Goal: Find specific page/section: Find specific page/section

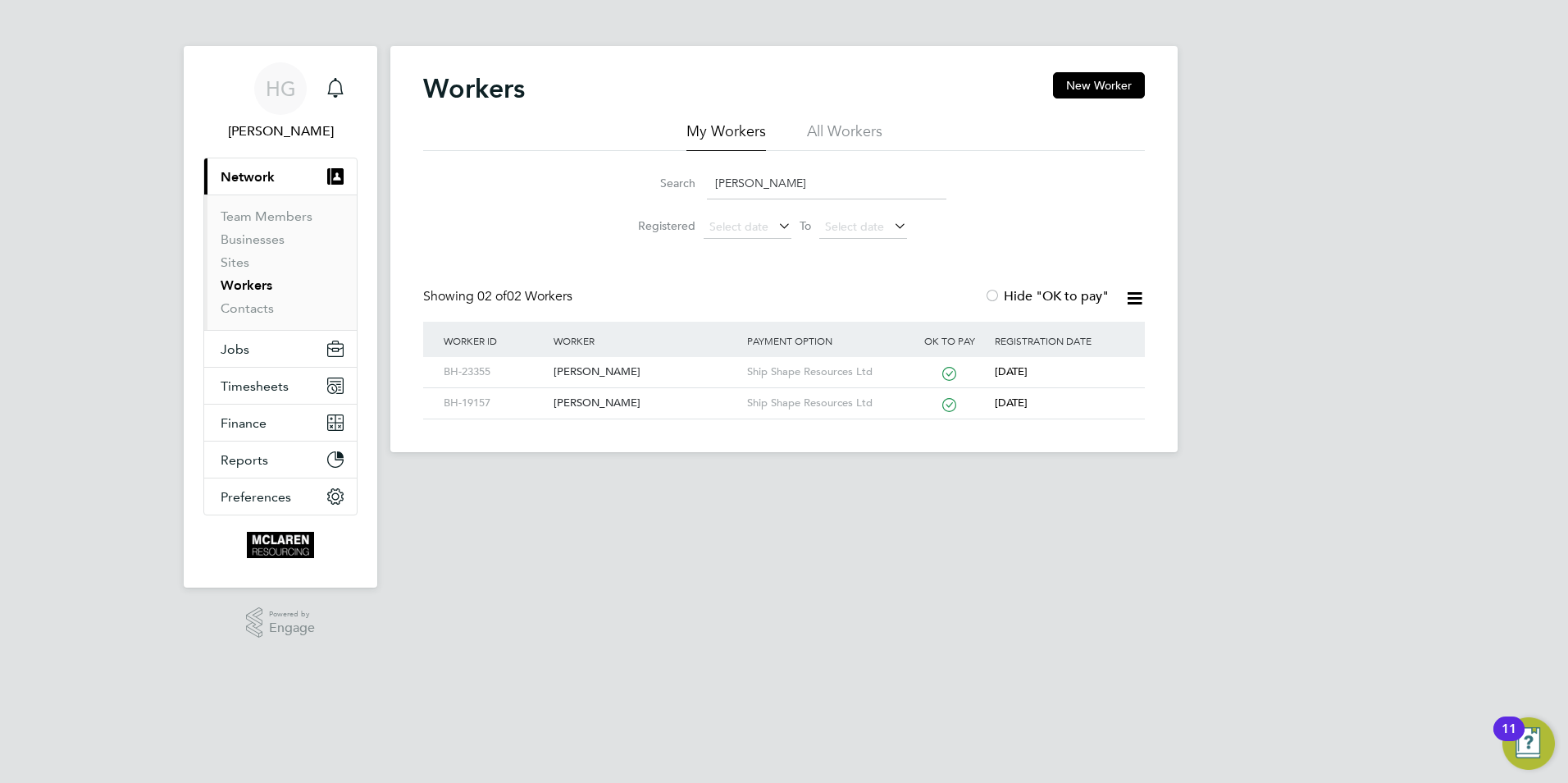
drag, startPoint x: 777, startPoint y: 187, endPoint x: 436, endPoint y: 254, distance: 347.5
click at [436, 254] on div "Workers New Worker My Workers All Workers Search [PERSON_NAME] Registered Selec…" at bounding box center [784, 245] width 722 height 347
type input "[PERSON_NAME]"
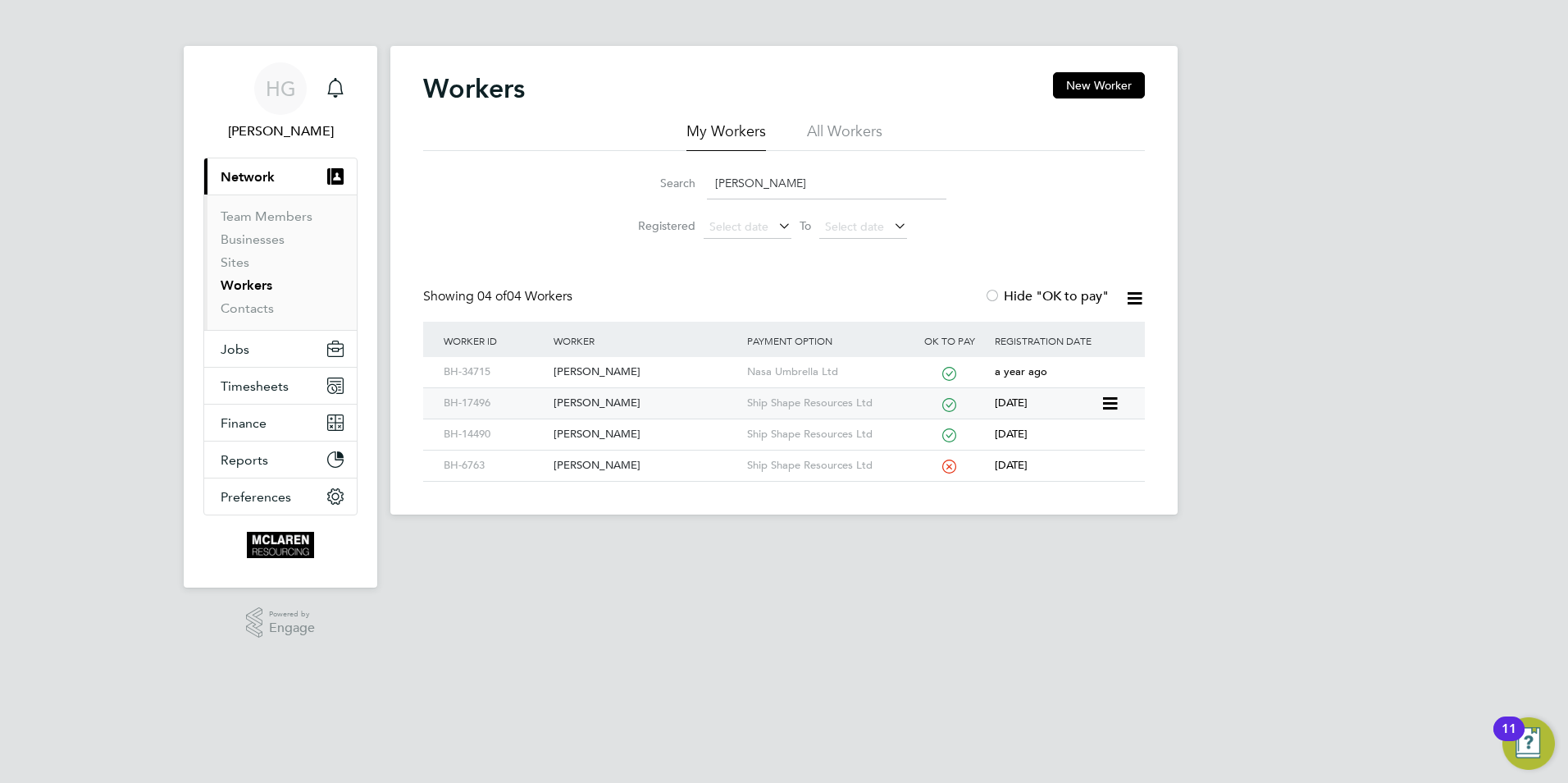
click at [637, 400] on div "[PERSON_NAME]" at bounding box center [647, 403] width 193 height 30
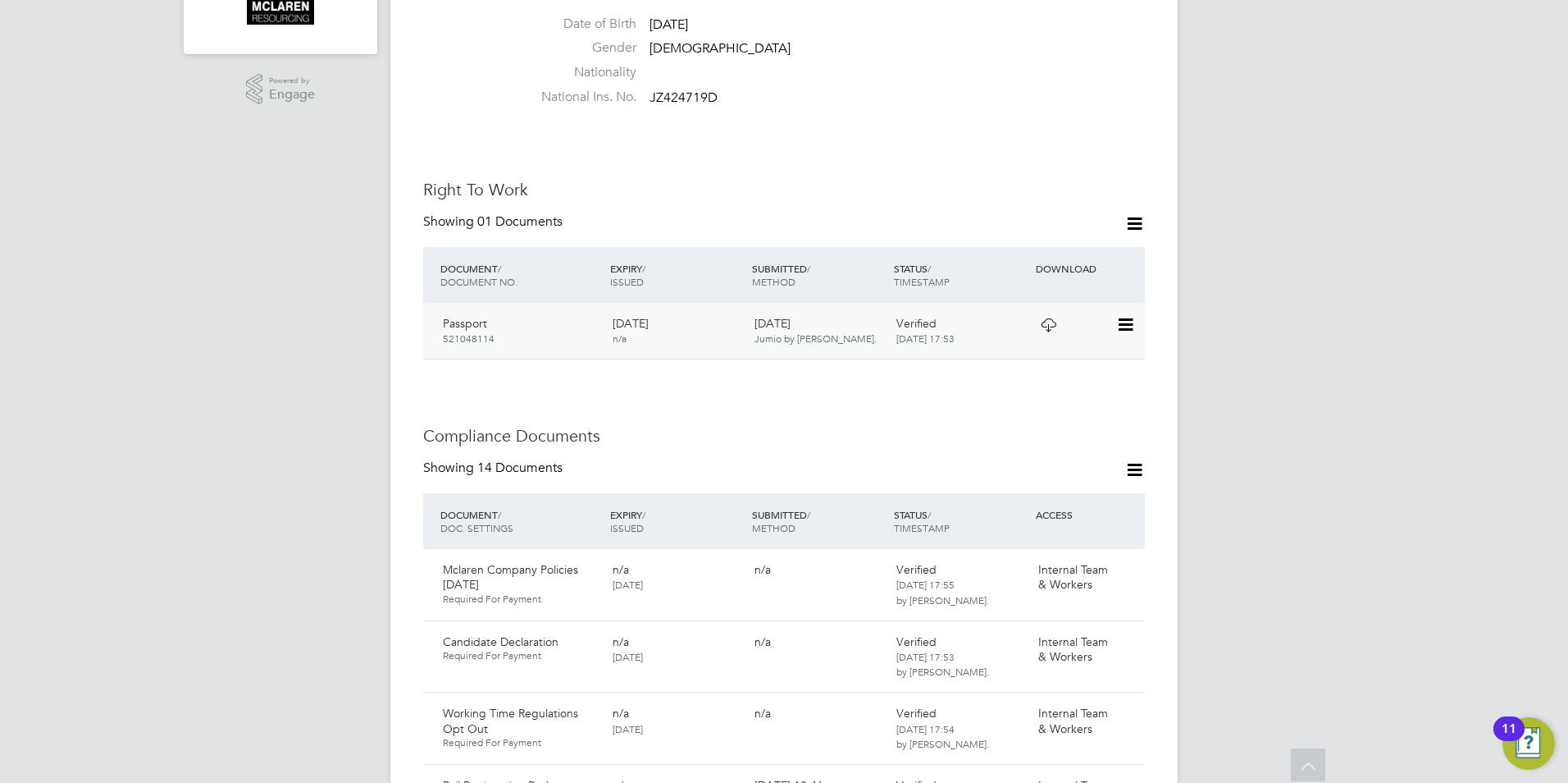
scroll to position [574, 0]
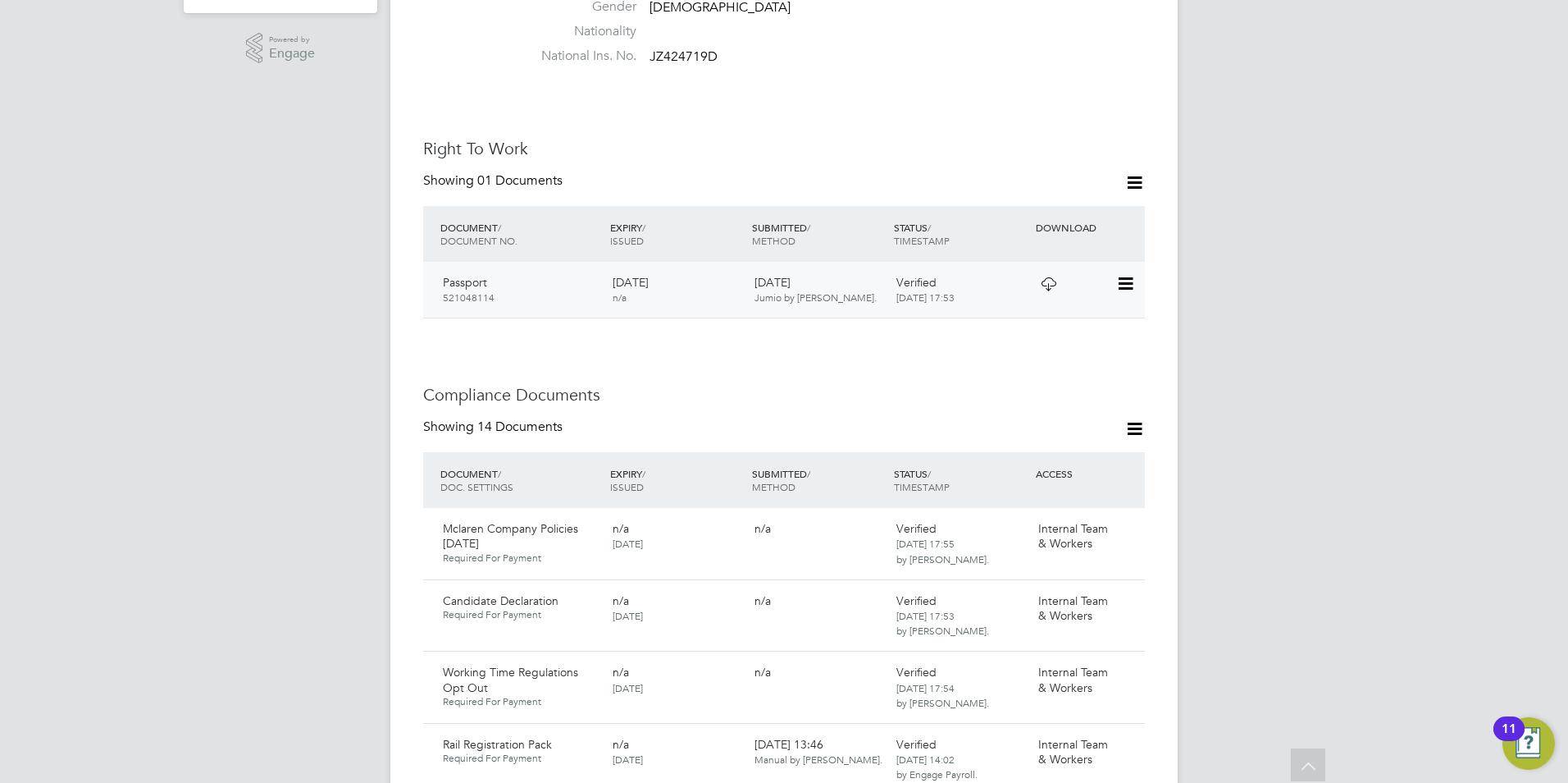
click at [1133, 274] on icon at bounding box center [1125, 283] width 17 height 19
click at [1070, 373] on li "View Details" at bounding box center [1072, 367] width 120 height 23
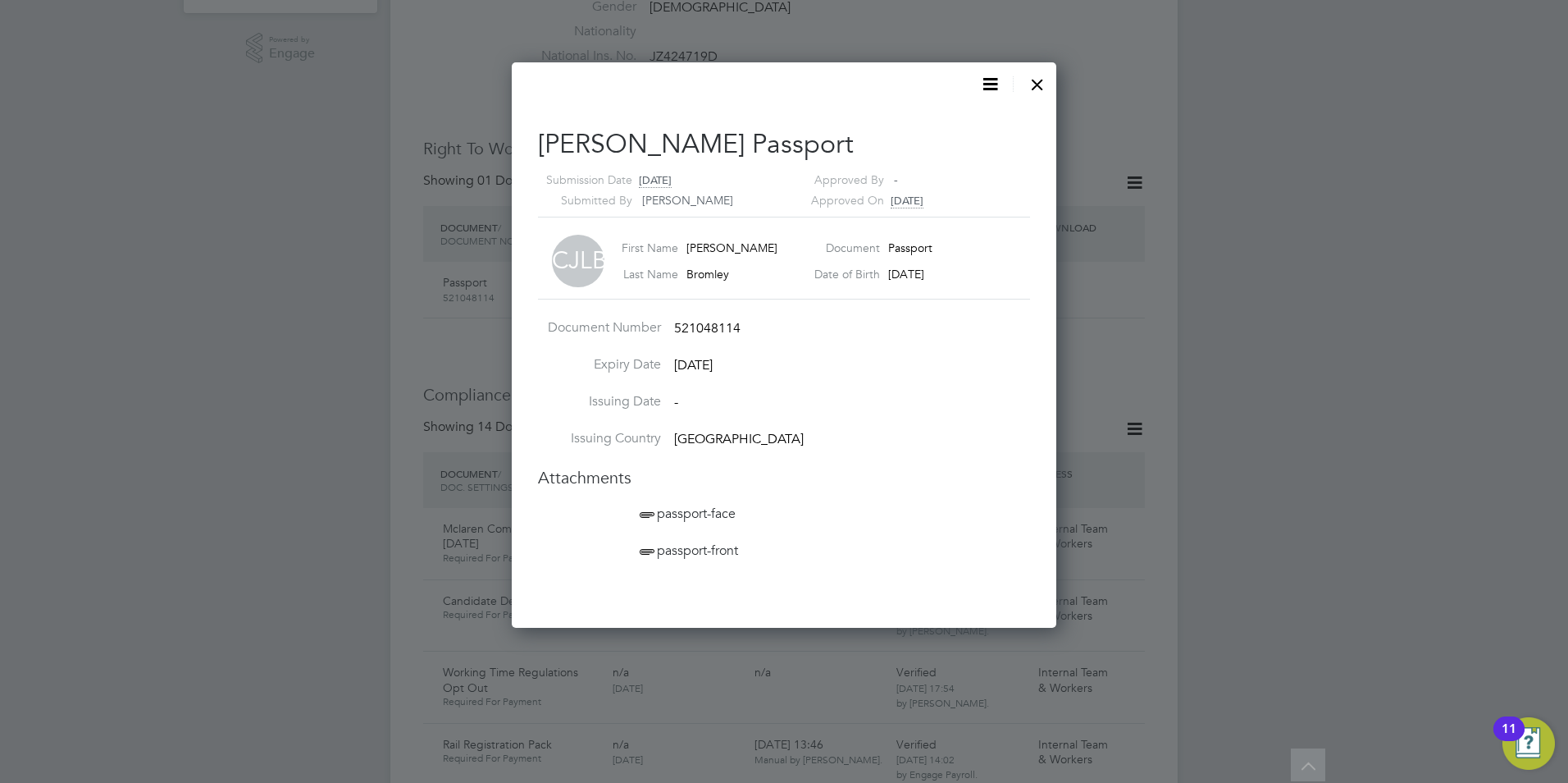
scroll to position [565, 545]
click at [711, 548] on span "passport-front" at bounding box center [687, 551] width 102 height 17
click at [1043, 94] on div at bounding box center [1037, 80] width 29 height 29
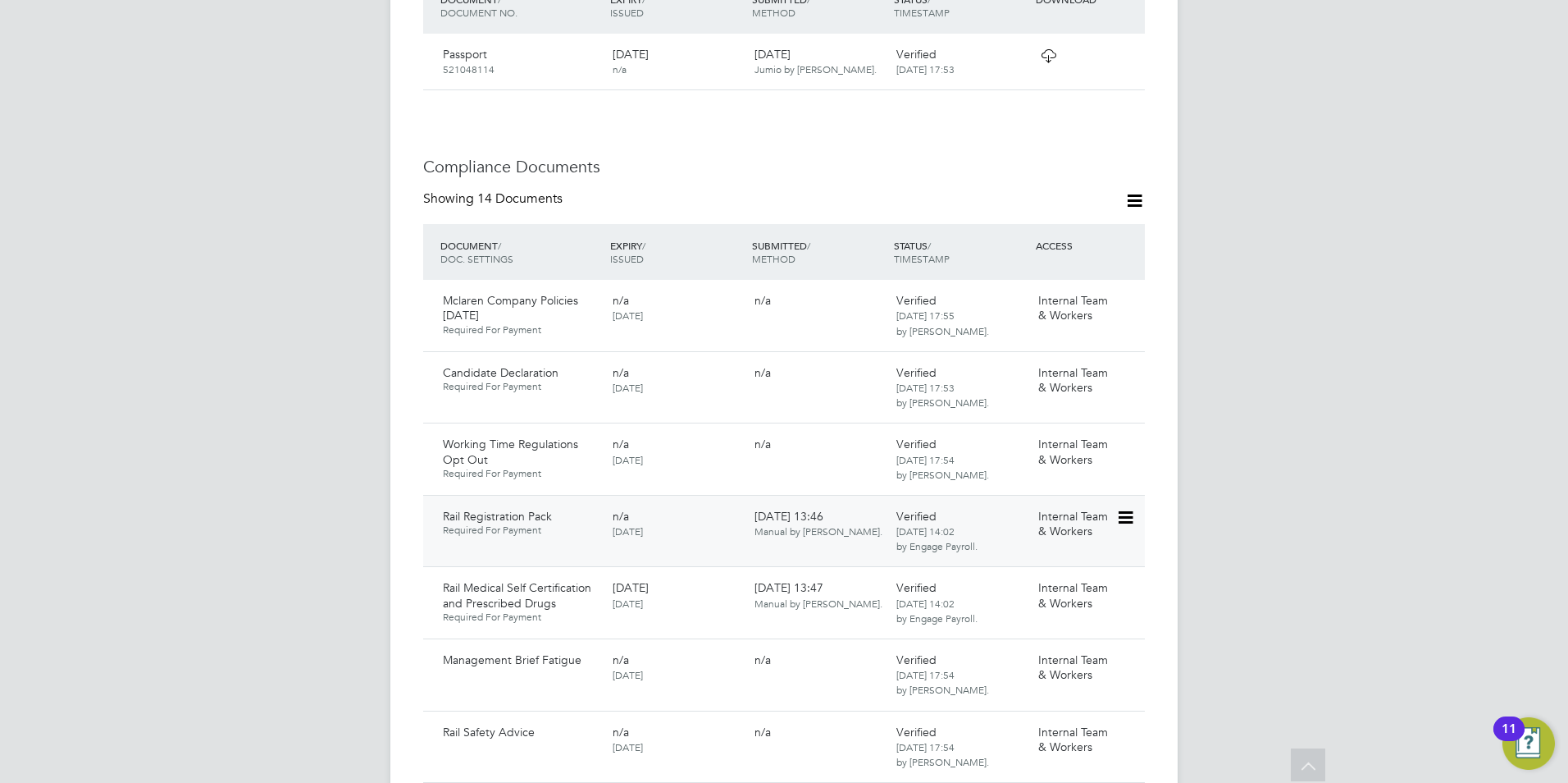
scroll to position [821, 0]
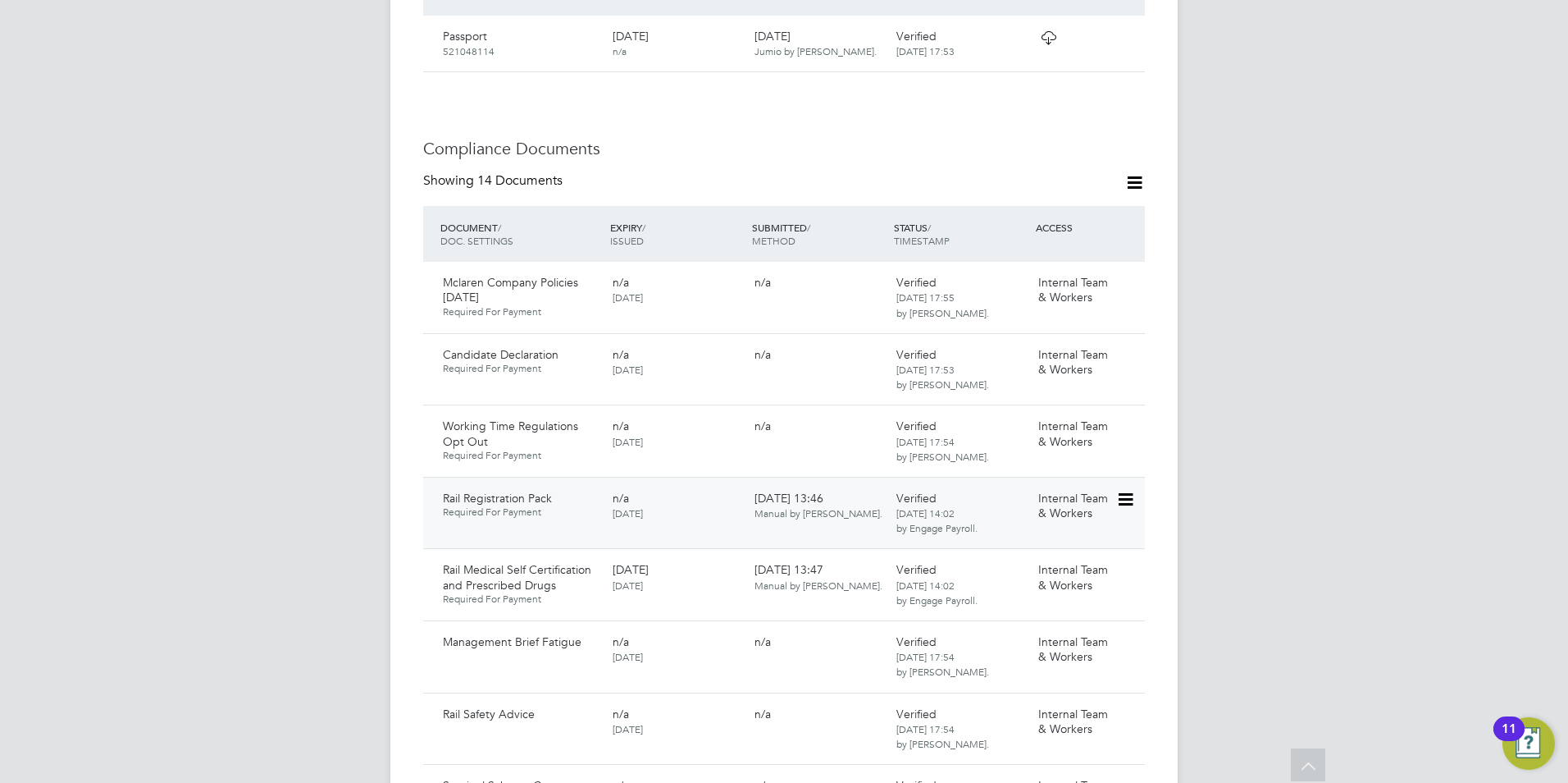
click at [1116, 489] on icon at bounding box center [1125, 499] width 17 height 19
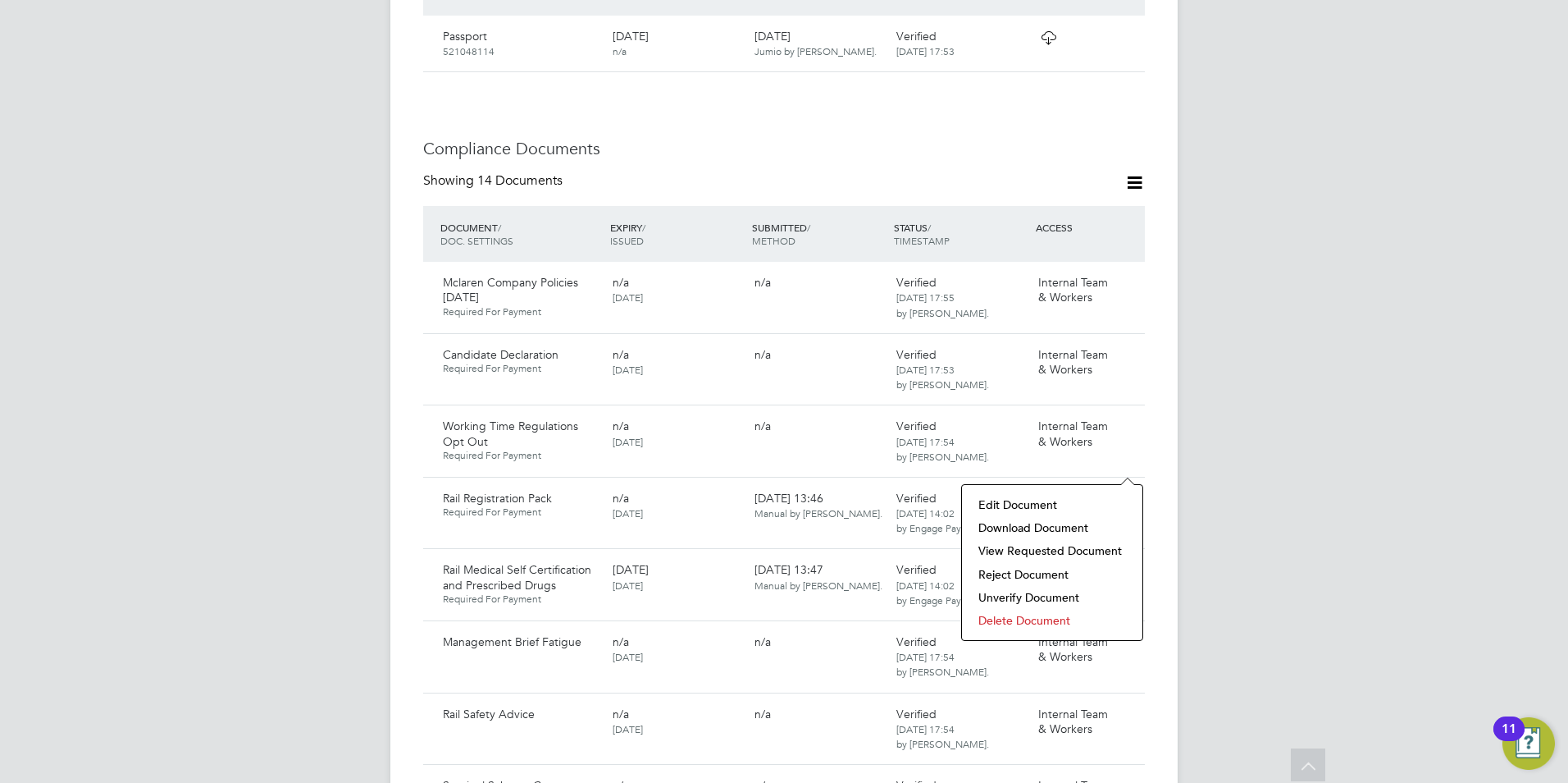
click at [1021, 520] on li "Download Document" at bounding box center [1052, 527] width 164 height 23
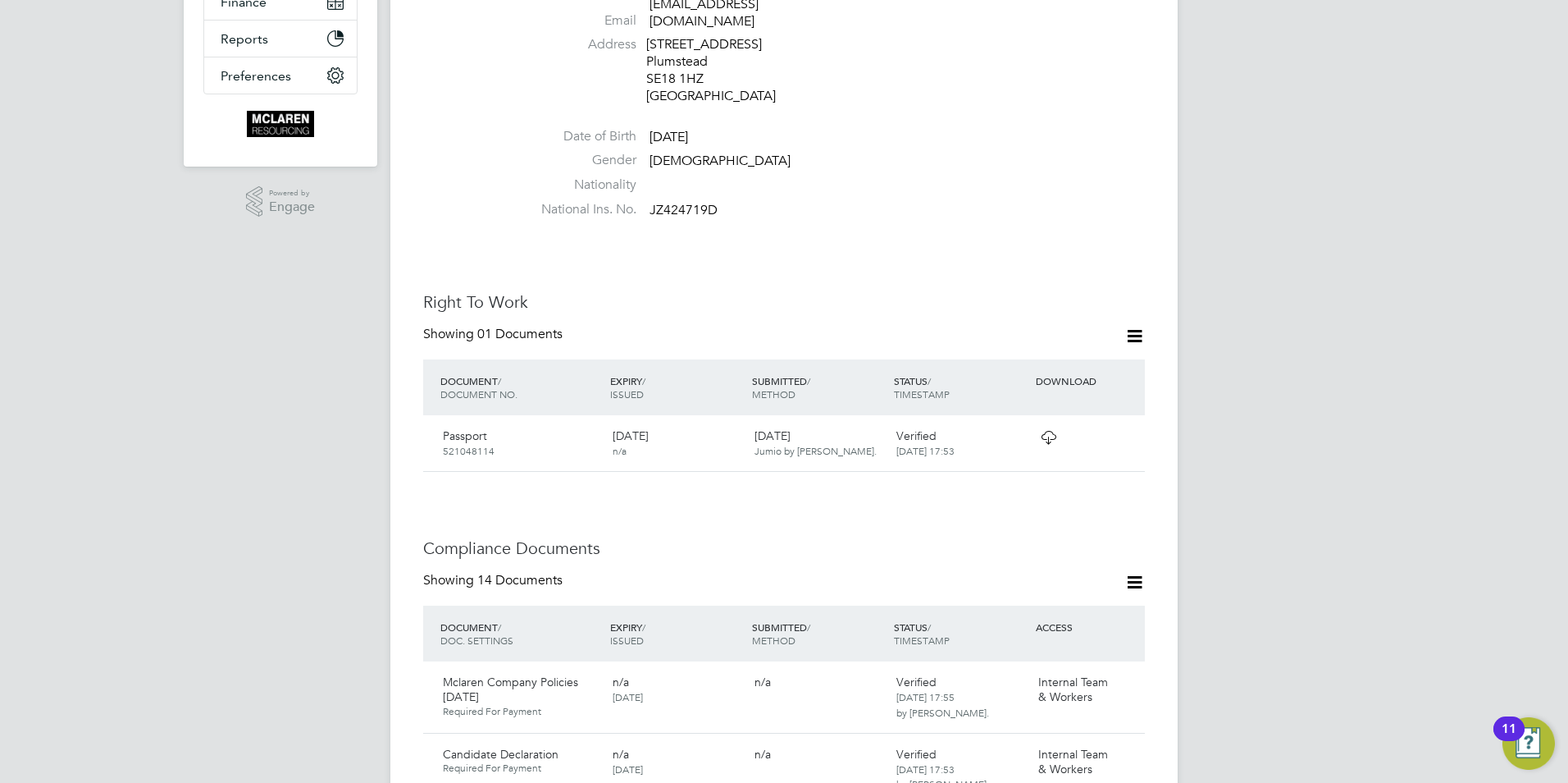
scroll to position [492, 0]
